Goal: Information Seeking & Learning: Find specific fact

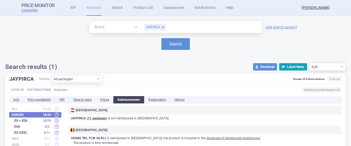
select select "EUR"
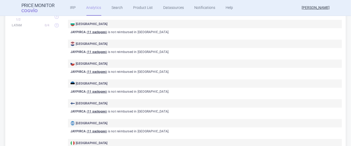
click at [88, 8] on link "Analytics" at bounding box center [93, 8] width 15 height 16
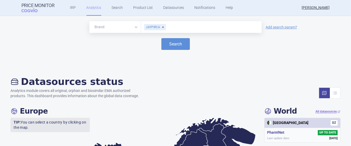
click at [161, 27] on div "JAYPIRCA" at bounding box center [155, 27] width 22 height 6
type input "kisunla"
click at [168, 44] on button "Search" at bounding box center [175, 44] width 28 height 12
click at [176, 44] on button "Search" at bounding box center [175, 44] width 28 height 12
click at [116, 8] on link "Search" at bounding box center [117, 8] width 11 height 16
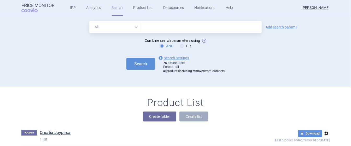
click at [162, 30] on input "text" at bounding box center [201, 27] width 121 height 12
type input "KISUNLA"
click at [137, 64] on button "Search" at bounding box center [140, 64] width 28 height 12
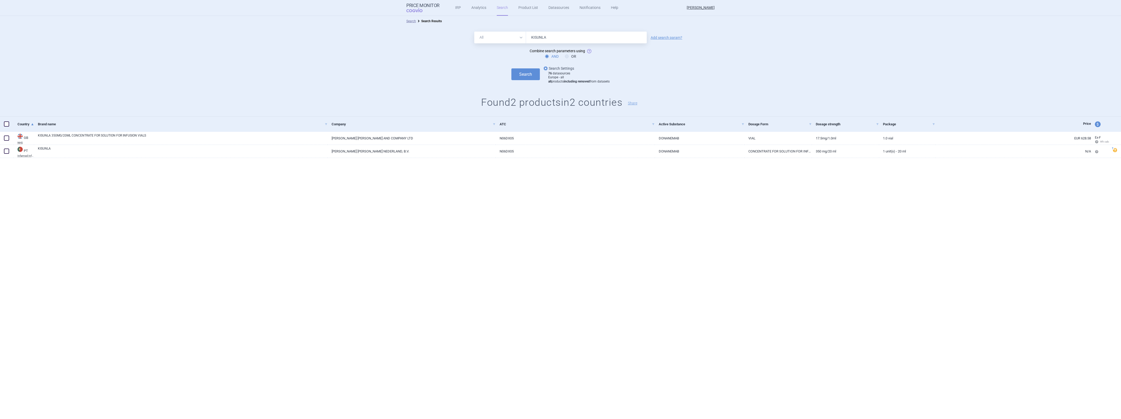
click at [351, 67] on link "options Search Settings" at bounding box center [558, 68] width 32 height 6
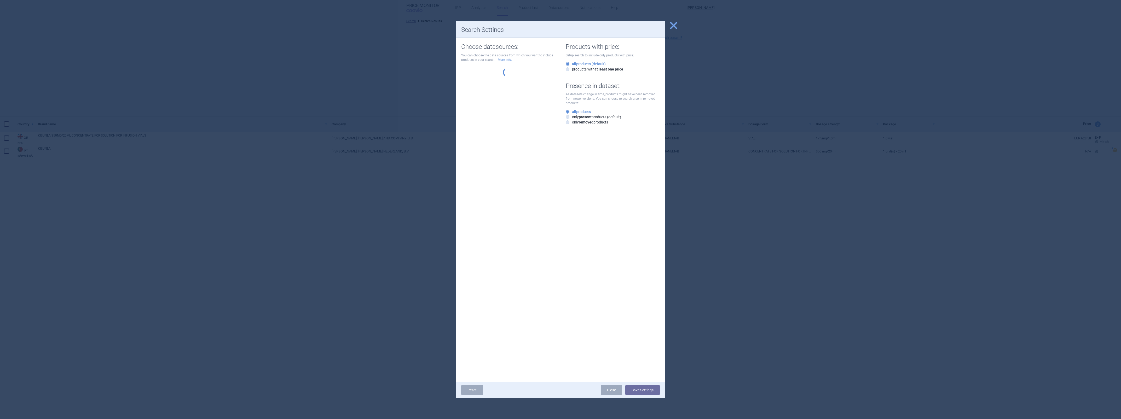
select select "df38670d-62bb-4aa9-aeea-790e65b9b508"
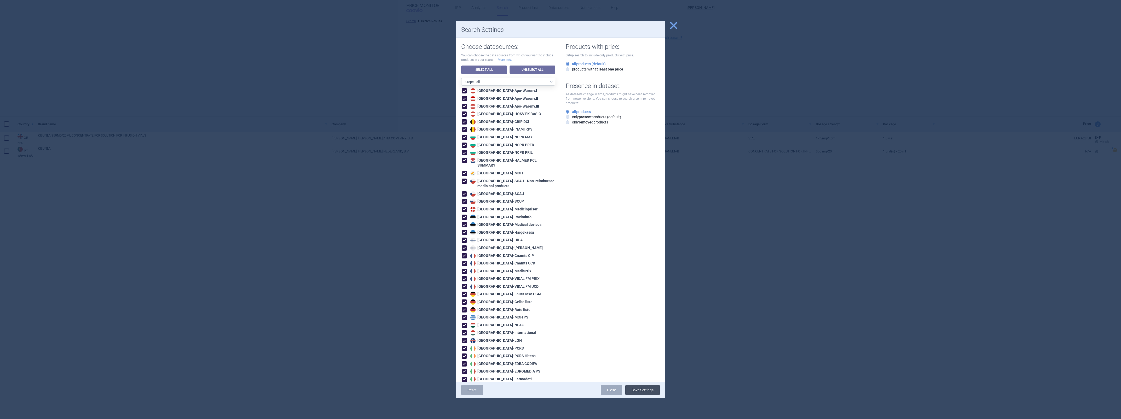
click at [351, 146] on button "Save Settings" at bounding box center [642, 390] width 34 height 10
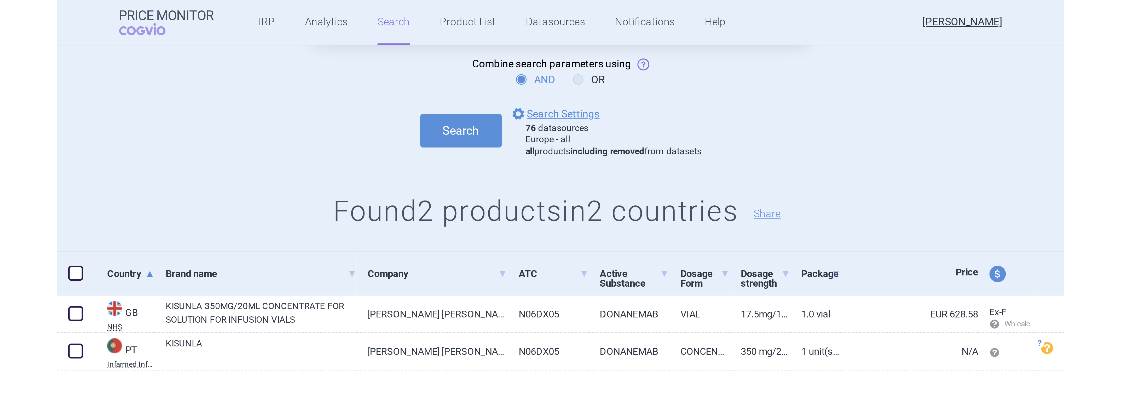
scroll to position [29, 0]
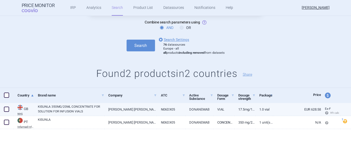
click at [287, 109] on link "EUR 628.58" at bounding box center [297, 109] width 48 height 13
select select "EUR"
